Goal: Task Accomplishment & Management: Manage account settings

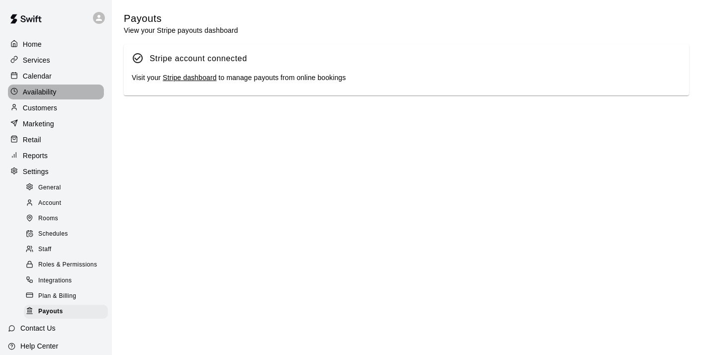
click at [44, 91] on p "Availability" at bounding box center [40, 92] width 34 height 10
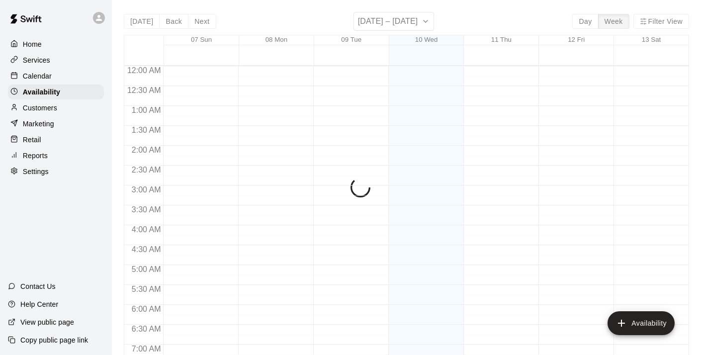
scroll to position [655, 0]
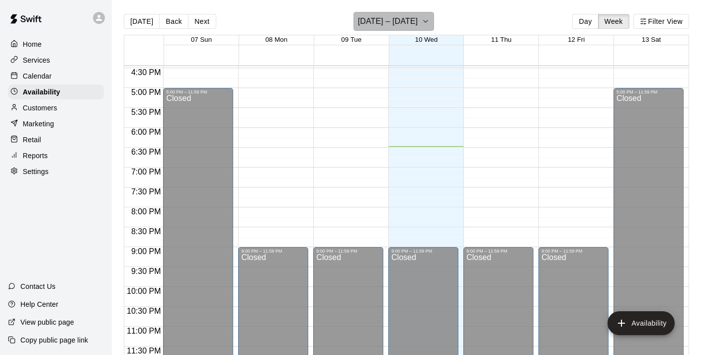
click at [427, 20] on icon "button" at bounding box center [426, 21] width 8 height 12
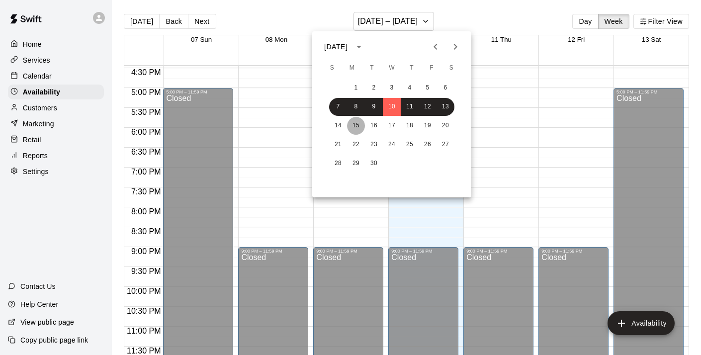
click at [353, 125] on button "15" at bounding box center [356, 126] width 18 height 18
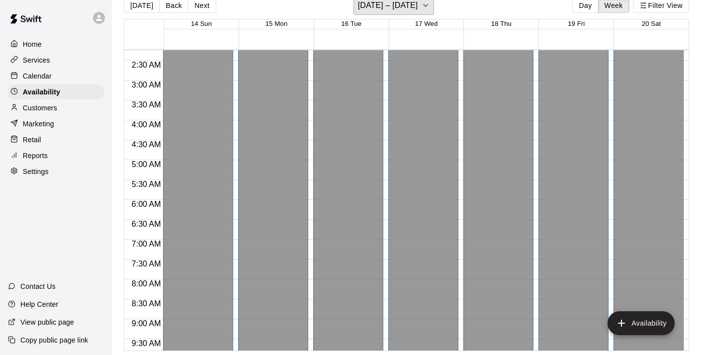
scroll to position [59, 0]
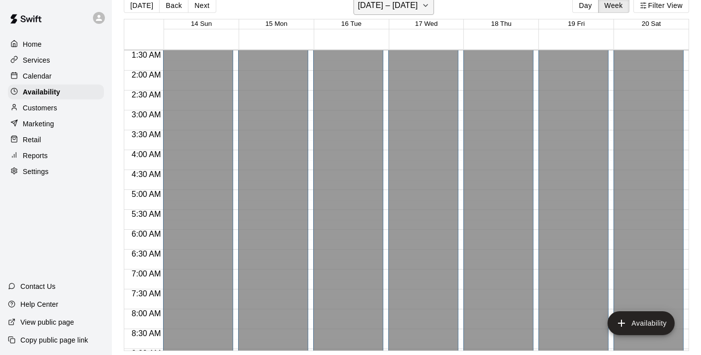
click at [428, 5] on icon "button" at bounding box center [426, 5] width 4 height 2
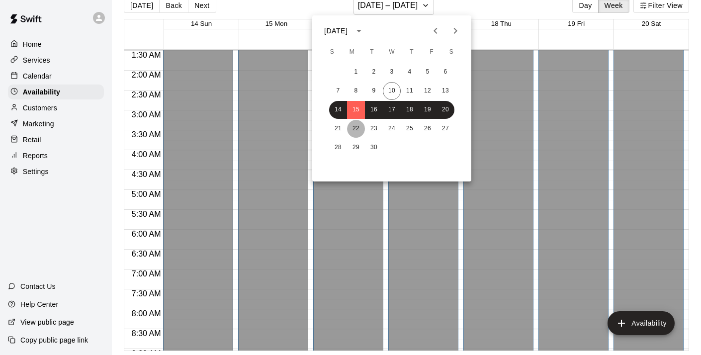
click at [357, 127] on button "22" at bounding box center [356, 129] width 18 height 18
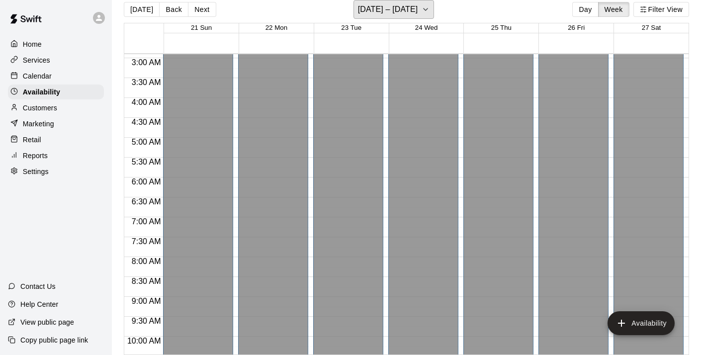
scroll to position [116, 0]
click at [426, 10] on icon "button" at bounding box center [426, 9] width 8 height 12
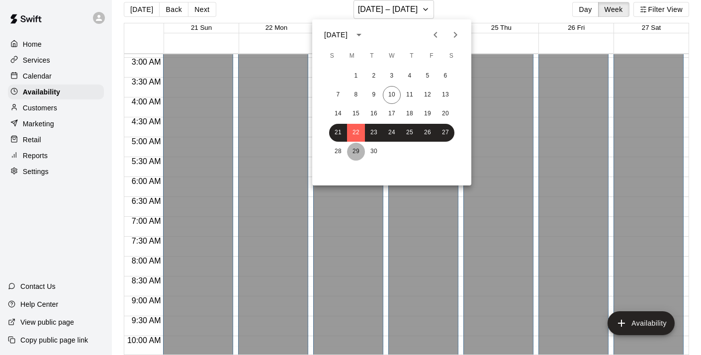
click at [356, 149] on button "29" at bounding box center [356, 152] width 18 height 18
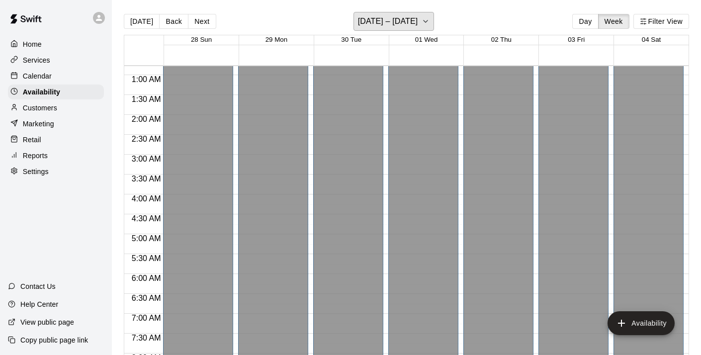
scroll to position [0, 0]
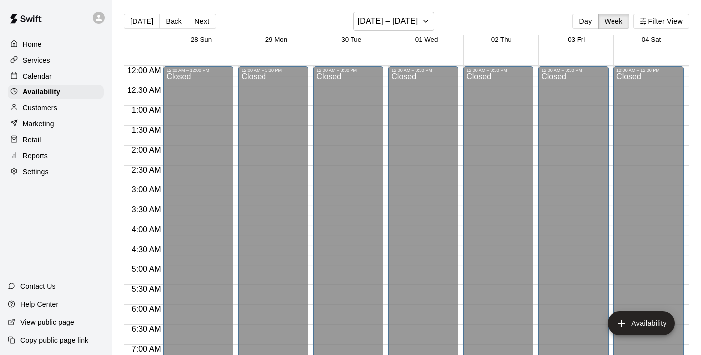
click at [35, 168] on p "Settings" at bounding box center [36, 172] width 26 height 10
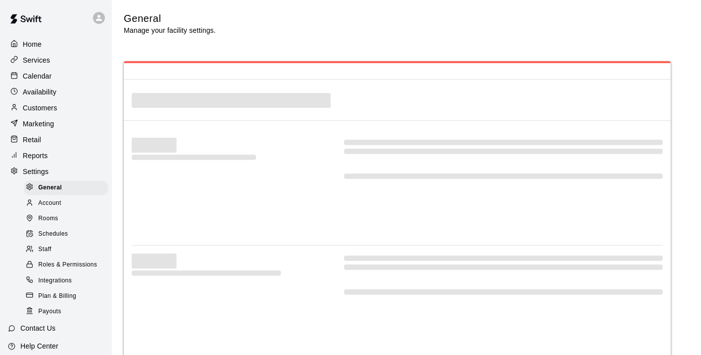
select select "**"
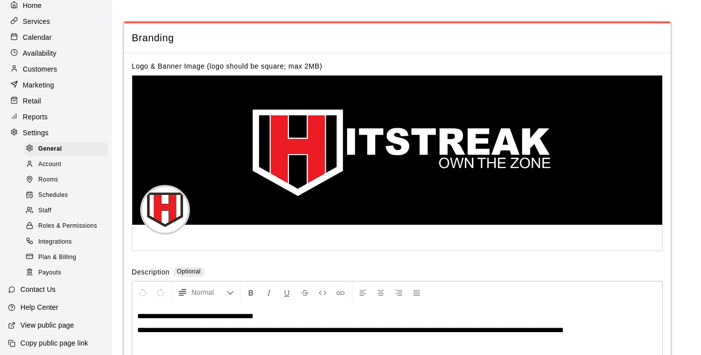
scroll to position [42, 0]
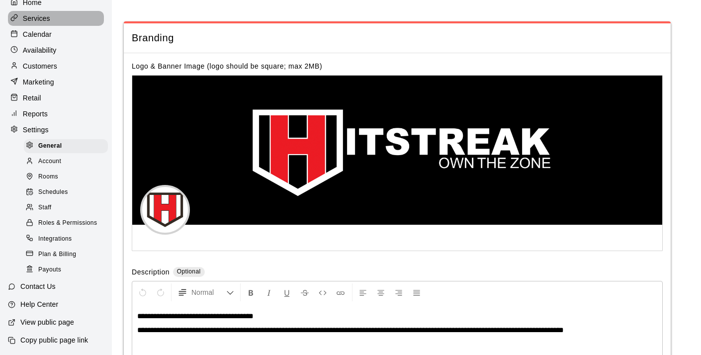
click at [41, 16] on p "Services" at bounding box center [36, 18] width 27 height 10
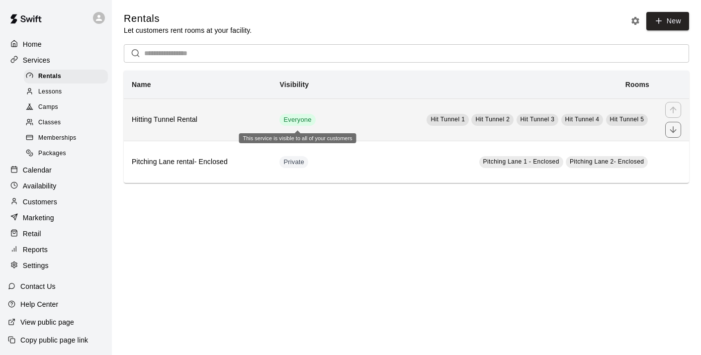
click at [308, 120] on span "Everyone" at bounding box center [297, 119] width 36 height 9
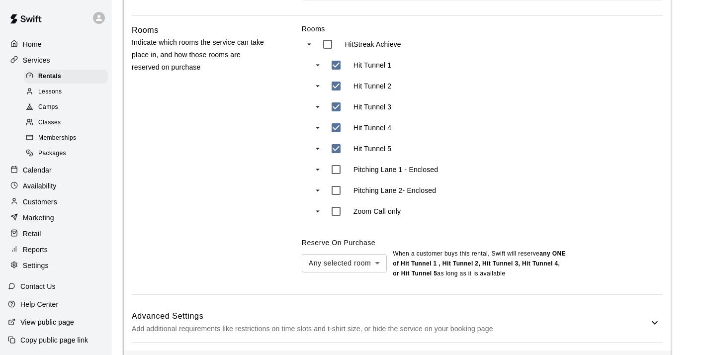
scroll to position [547, 0]
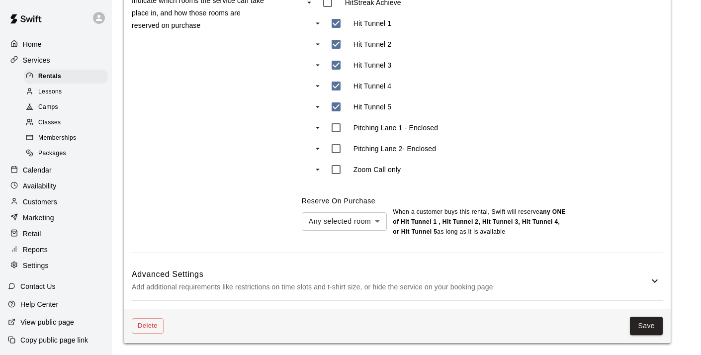
click at [651, 283] on icon at bounding box center [655, 281] width 12 height 12
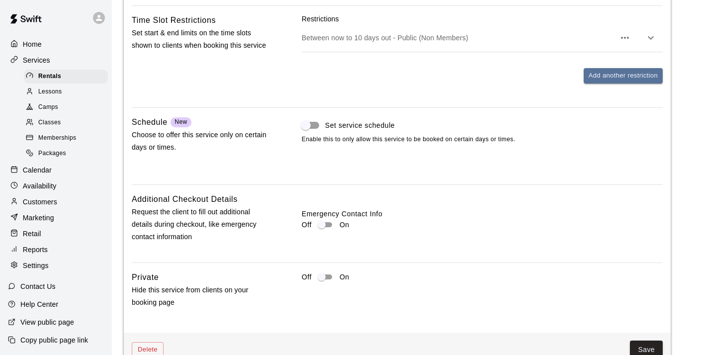
scroll to position [1000, 0]
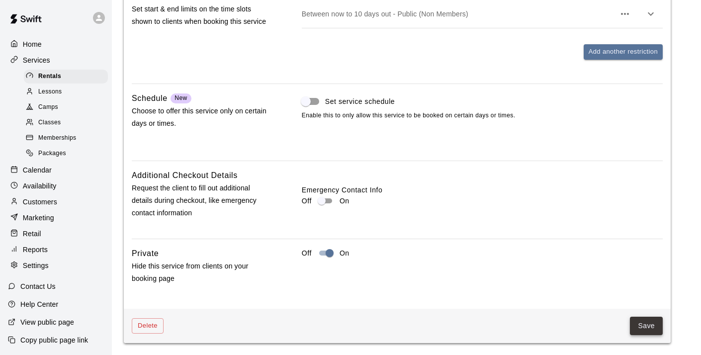
click at [641, 326] on button "Save" at bounding box center [646, 326] width 33 height 18
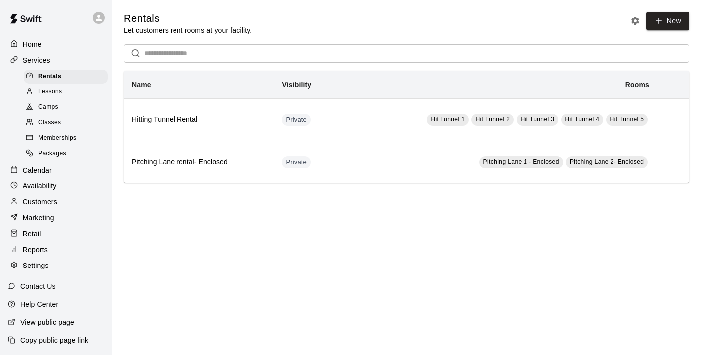
click at [57, 91] on span "Lessons" at bounding box center [50, 92] width 24 height 10
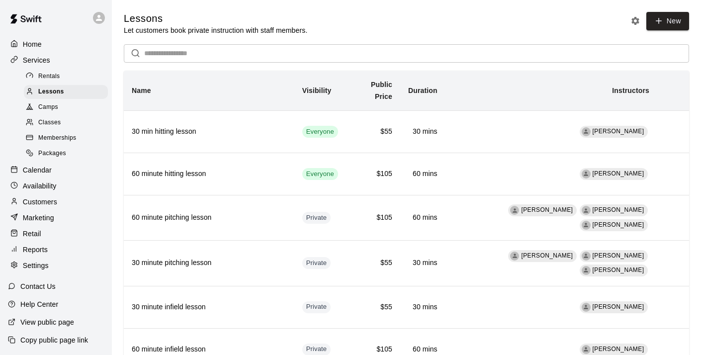
click at [59, 139] on span "Memberships" at bounding box center [57, 138] width 38 height 10
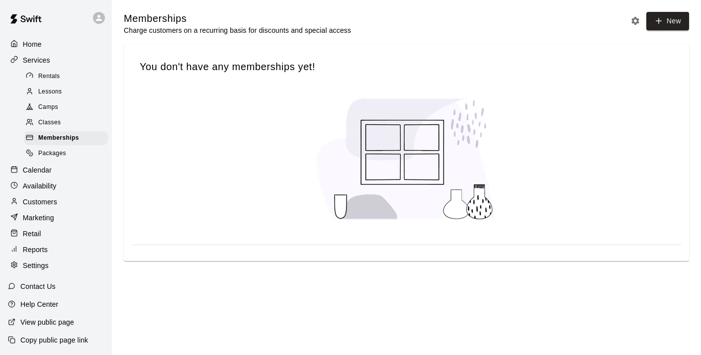
click at [55, 123] on span "Classes" at bounding box center [49, 123] width 22 height 10
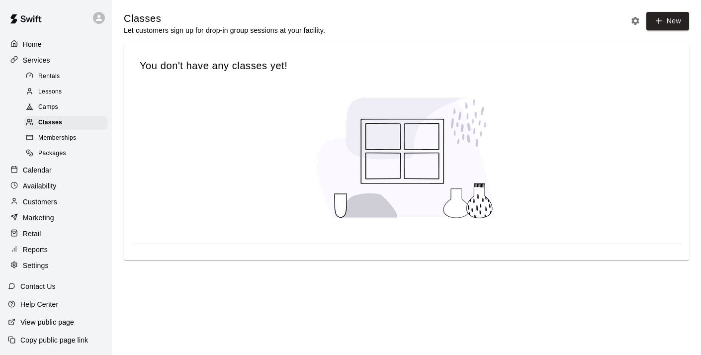
click at [53, 106] on span "Camps" at bounding box center [48, 107] width 20 height 10
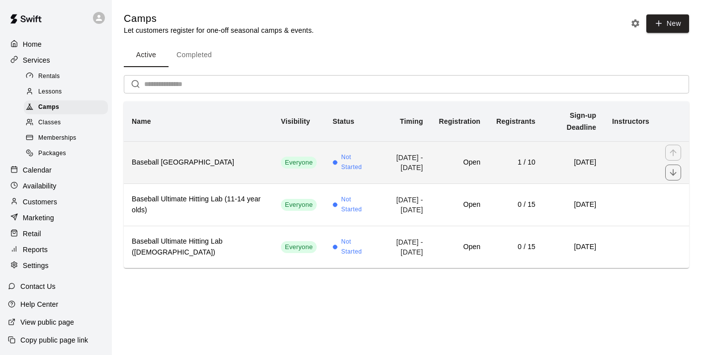
click at [205, 157] on h6 "Baseball [GEOGRAPHIC_DATA]" at bounding box center [198, 162] width 133 height 11
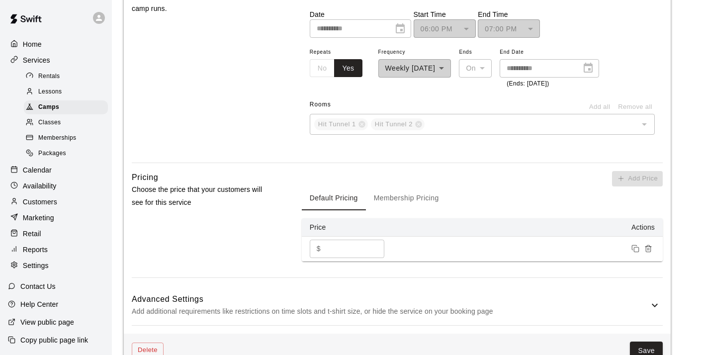
scroll to position [663, 0]
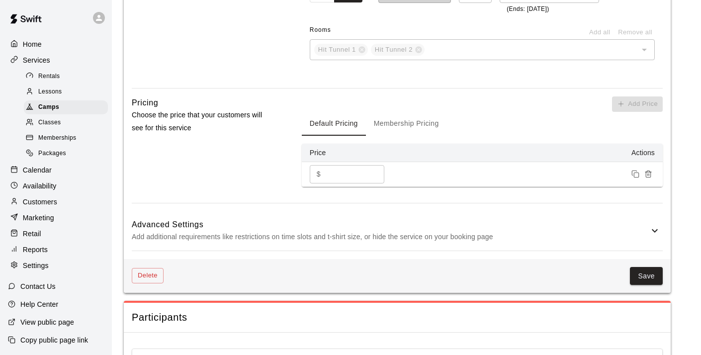
click at [654, 228] on icon at bounding box center [655, 231] width 12 height 12
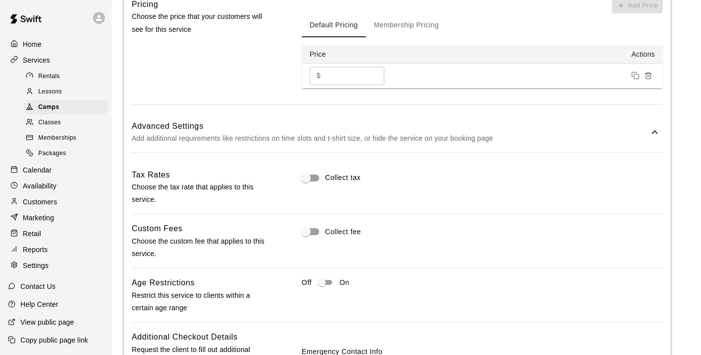
scroll to position [779, 0]
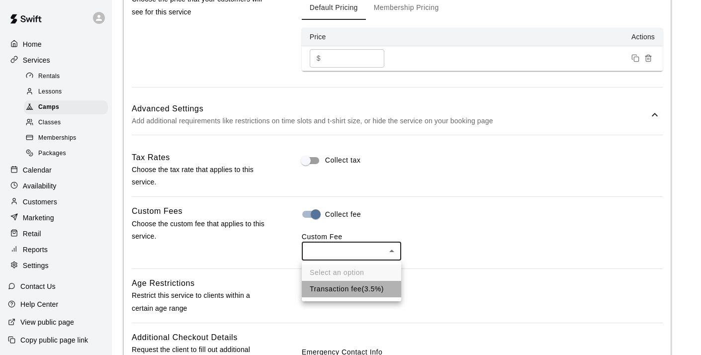
click at [346, 290] on li "Transaction fee ( 3.5% )" at bounding box center [351, 289] width 99 height 16
type input "***"
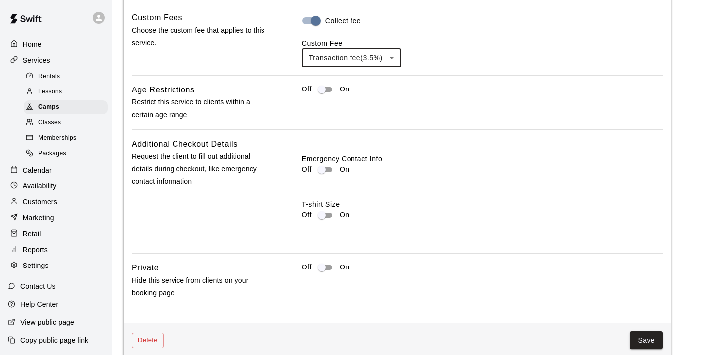
scroll to position [1052, 0]
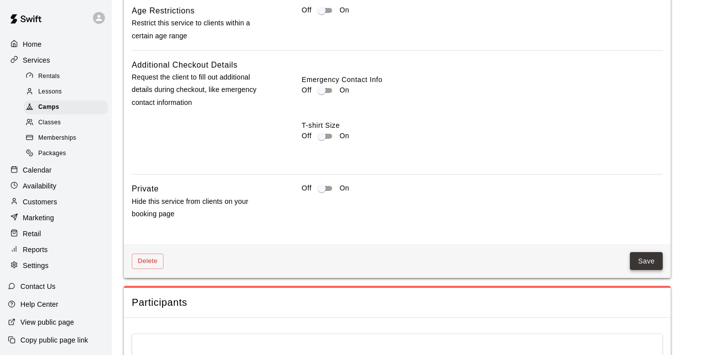
click at [640, 262] on button "Save" at bounding box center [646, 261] width 33 height 18
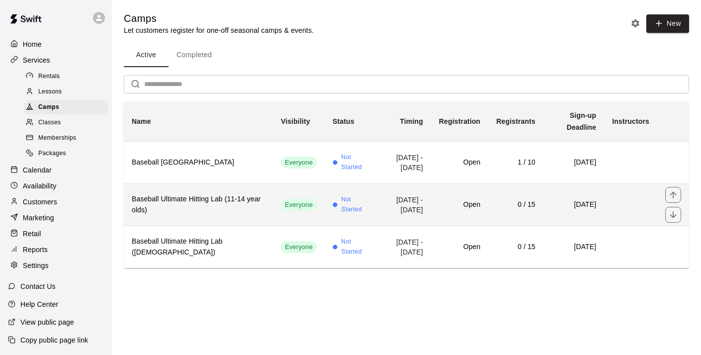
click at [164, 194] on h6 "Baseball Ultimate Hitting Lab (11-14 year olds)" at bounding box center [198, 205] width 133 height 22
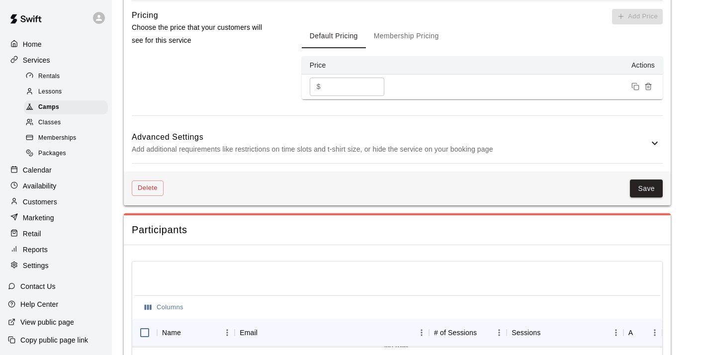
scroll to position [755, 0]
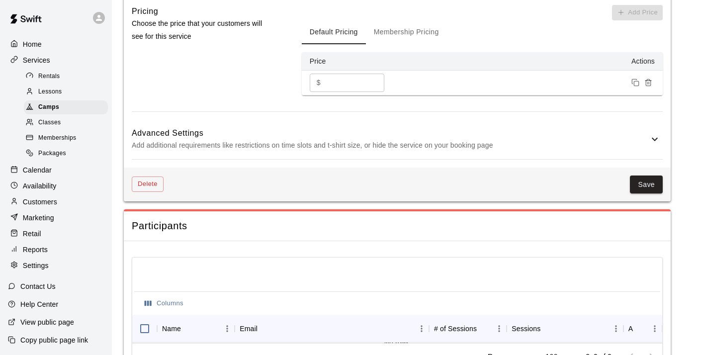
click at [656, 141] on icon at bounding box center [655, 139] width 12 height 12
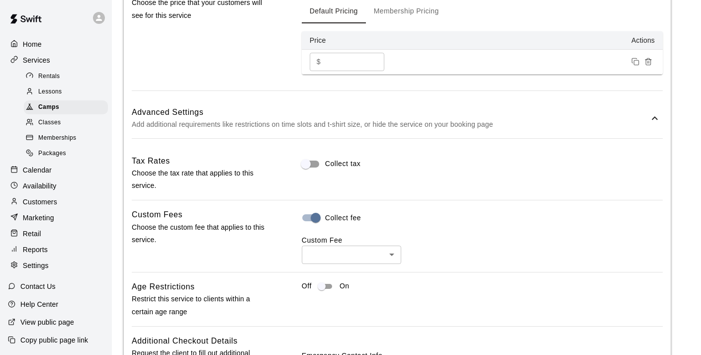
scroll to position [791, 0]
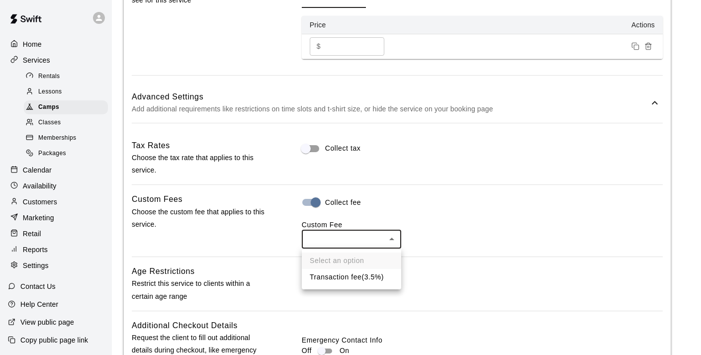
click at [345, 277] on li "Transaction fee ( 3.5% )" at bounding box center [351, 277] width 99 height 16
type input "***"
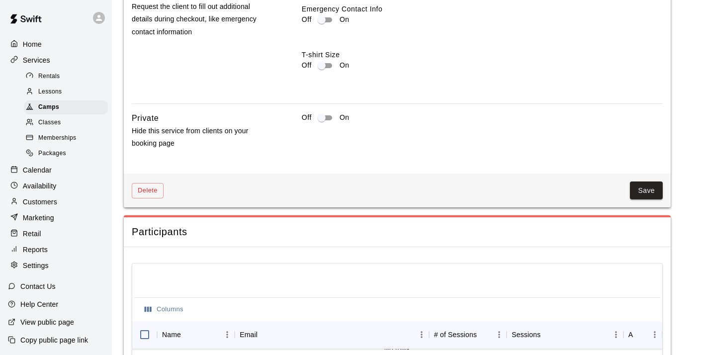
scroll to position [1127, 0]
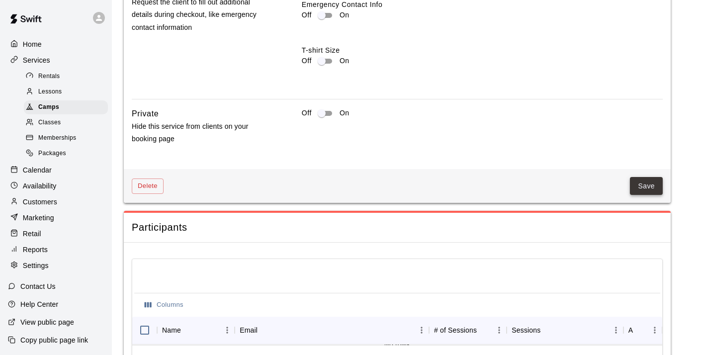
click at [645, 184] on button "Save" at bounding box center [646, 186] width 33 height 18
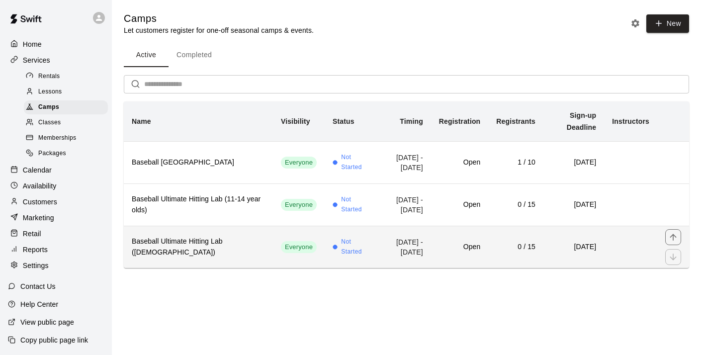
click at [168, 236] on h6 "Baseball Ultimate Hitting Lab ([DEMOGRAPHIC_DATA])" at bounding box center [198, 247] width 133 height 22
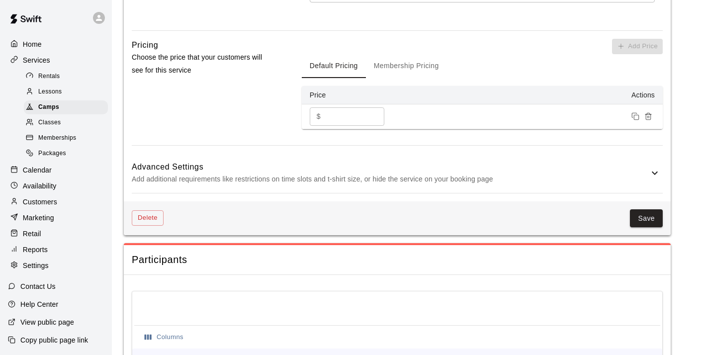
scroll to position [718, 0]
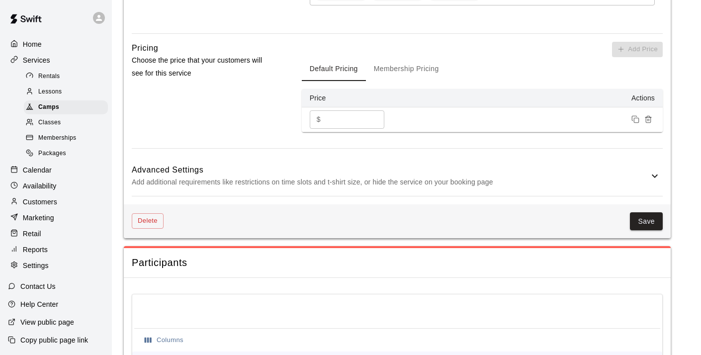
click at [651, 174] on icon at bounding box center [655, 176] width 12 height 12
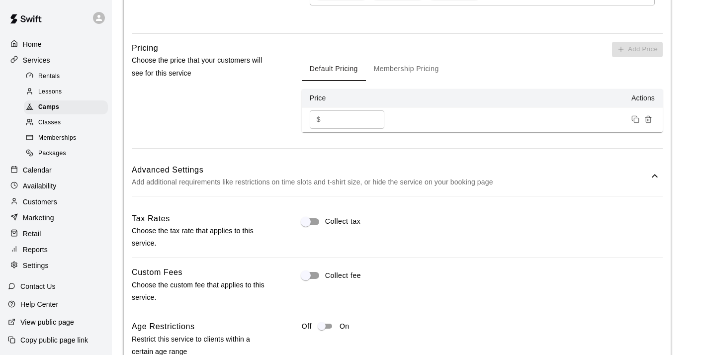
scroll to position [762, 0]
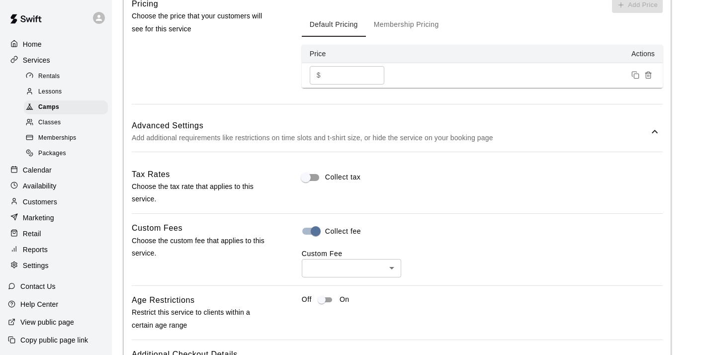
click at [328, 263] on body "**********" at bounding box center [350, 3] width 701 height 1531
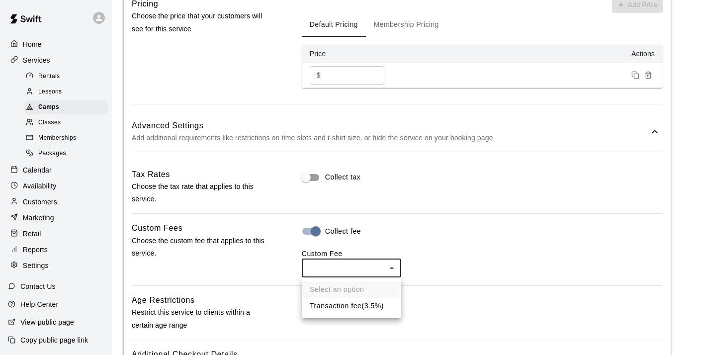
click at [334, 302] on li "Transaction fee ( 3.5% )" at bounding box center [351, 306] width 99 height 16
type input "***"
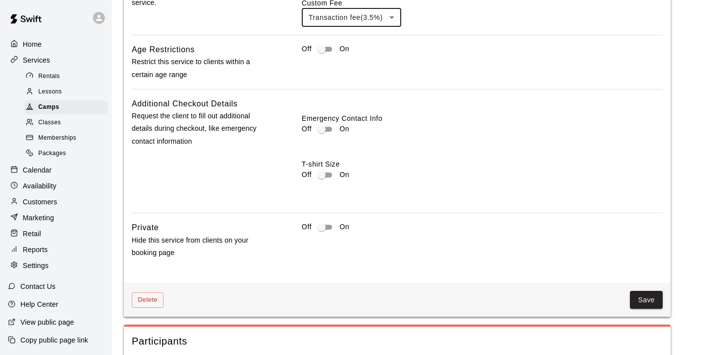
scroll to position [1037, 0]
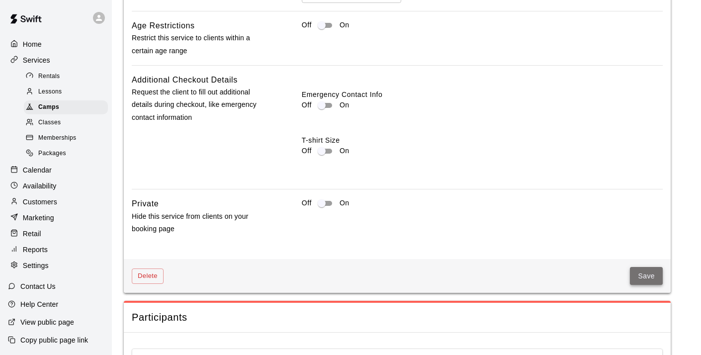
click at [645, 275] on button "Save" at bounding box center [646, 276] width 33 height 18
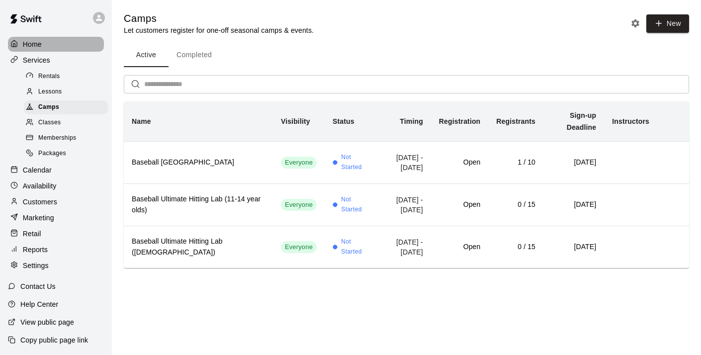
click at [32, 43] on p "Home" at bounding box center [32, 44] width 19 height 10
